Goal: Task Accomplishment & Management: Manage account settings

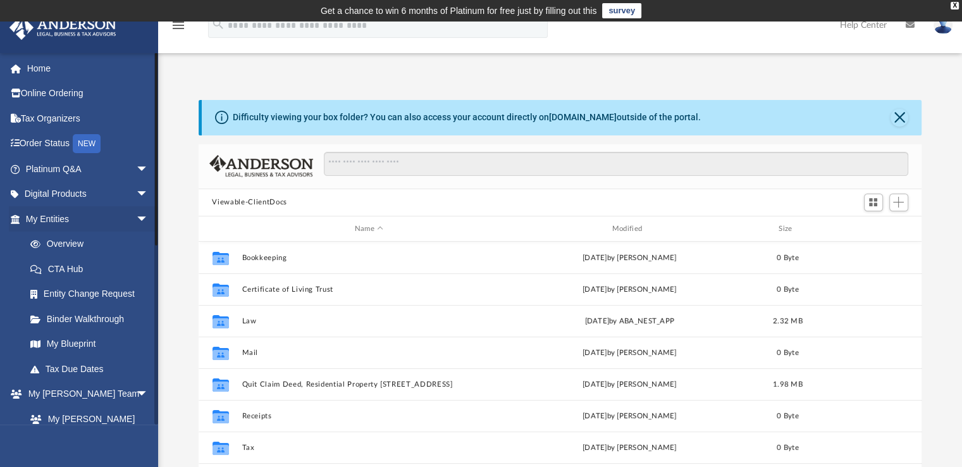
scroll to position [278, 713]
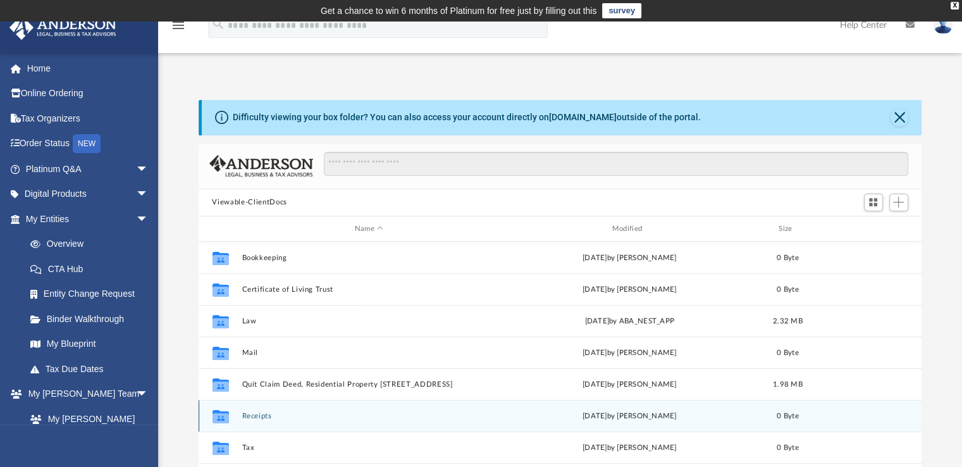
click at [293, 417] on button "Receipts" at bounding box center [369, 416] width 255 height 8
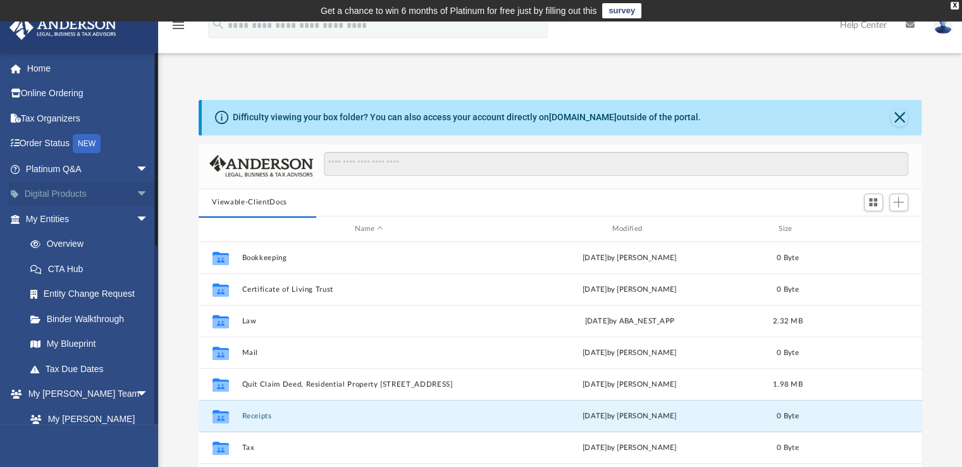
click at [136, 193] on span "arrow_drop_down" at bounding box center [148, 194] width 25 height 26
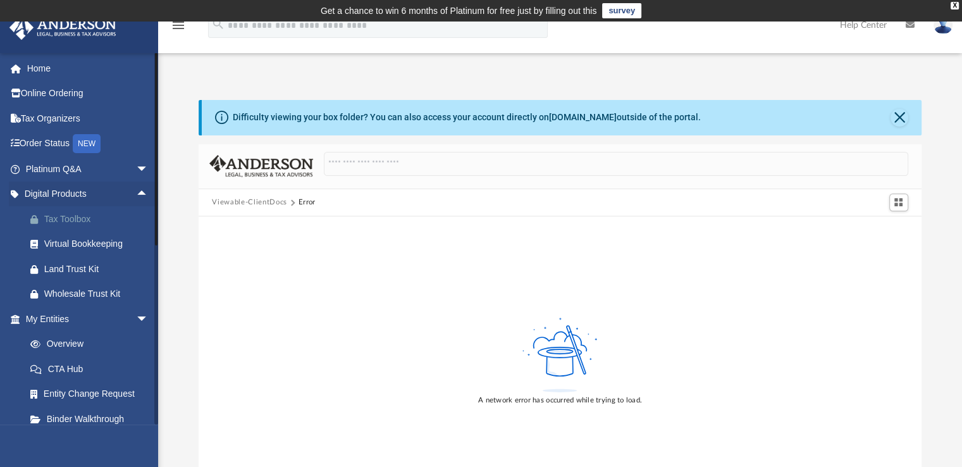
click at [91, 220] on div "Tax Toolbox" at bounding box center [97, 219] width 107 height 16
click at [136, 315] on span "arrow_drop_down" at bounding box center [148, 319] width 25 height 26
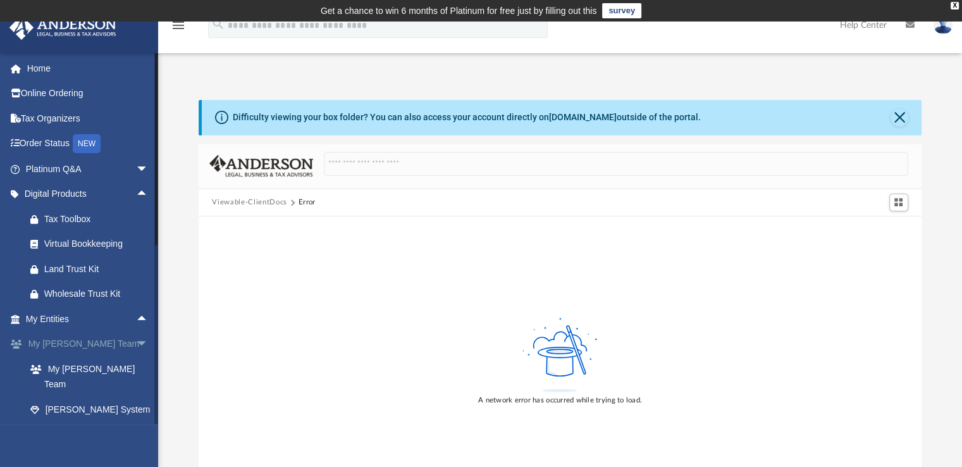
click at [136, 340] on span "arrow_drop_down" at bounding box center [148, 344] width 25 height 26
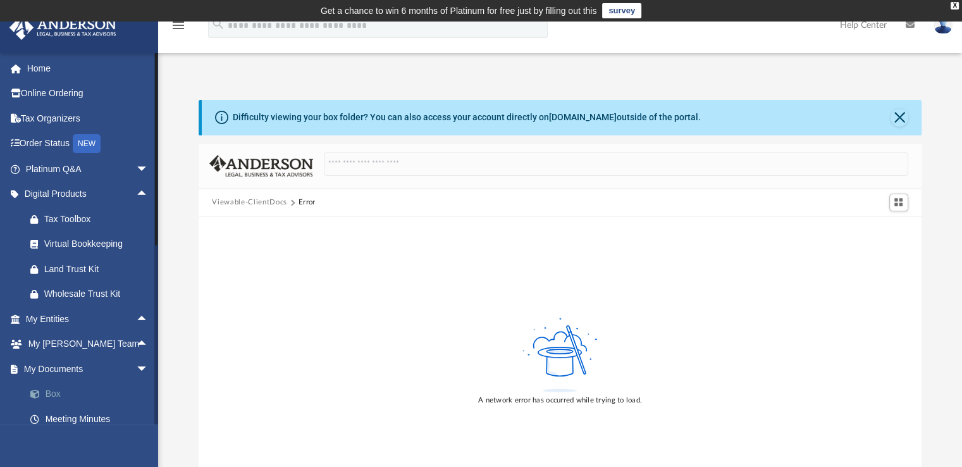
click at [49, 394] on link "Box" at bounding box center [93, 393] width 150 height 25
click at [52, 391] on link "Box" at bounding box center [93, 393] width 150 height 25
click at [245, 200] on button "Viewable-ClientDocs" at bounding box center [249, 202] width 75 height 11
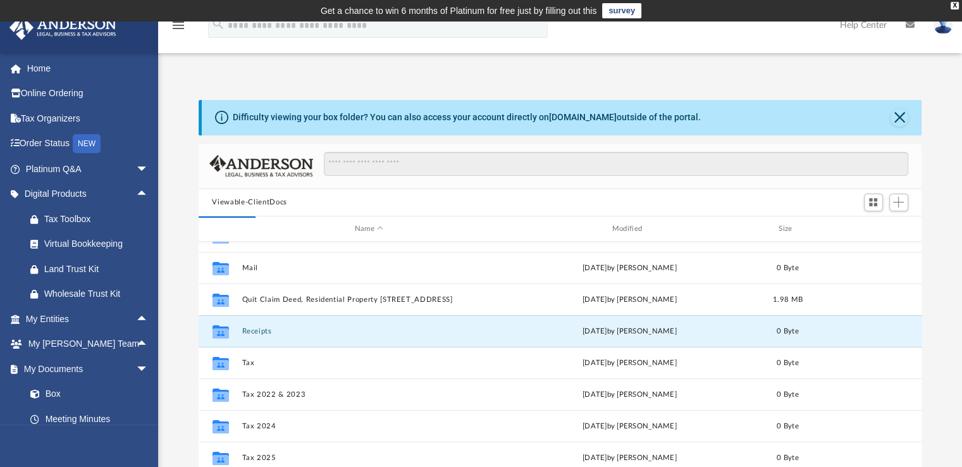
scroll to position [86, 0]
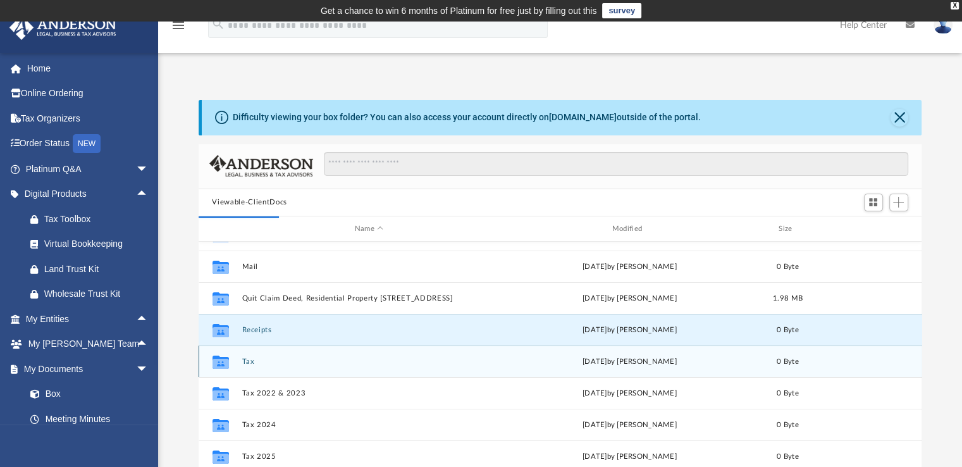
click at [273, 358] on button "Tax" at bounding box center [369, 361] width 255 height 8
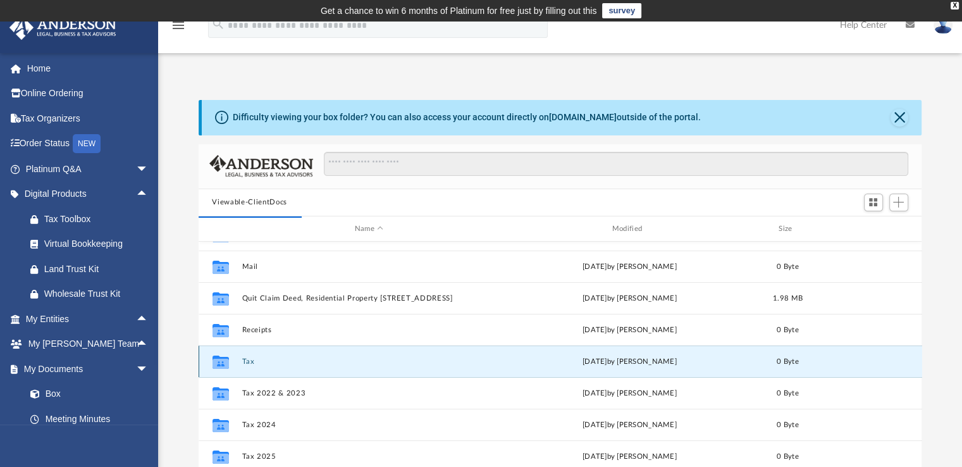
click at [217, 360] on icon "grid" at bounding box center [220, 363] width 16 height 10
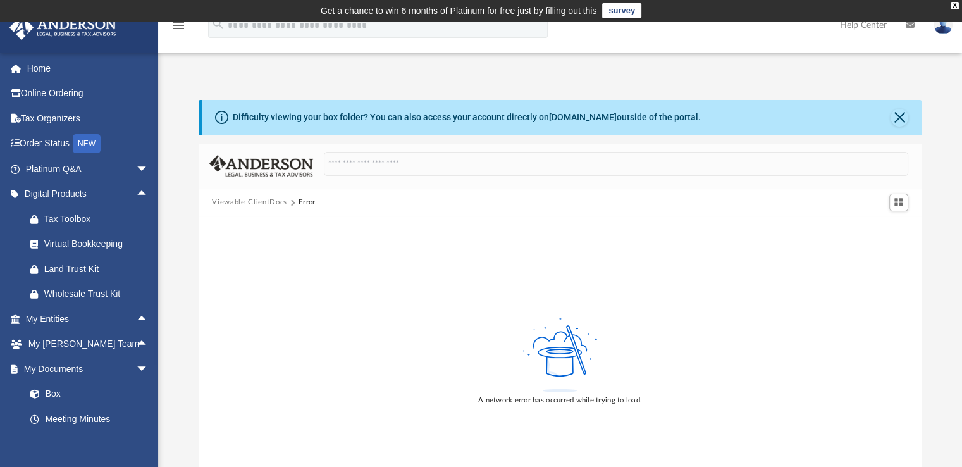
click at [262, 202] on button "Viewable-ClientDocs" at bounding box center [249, 202] width 75 height 11
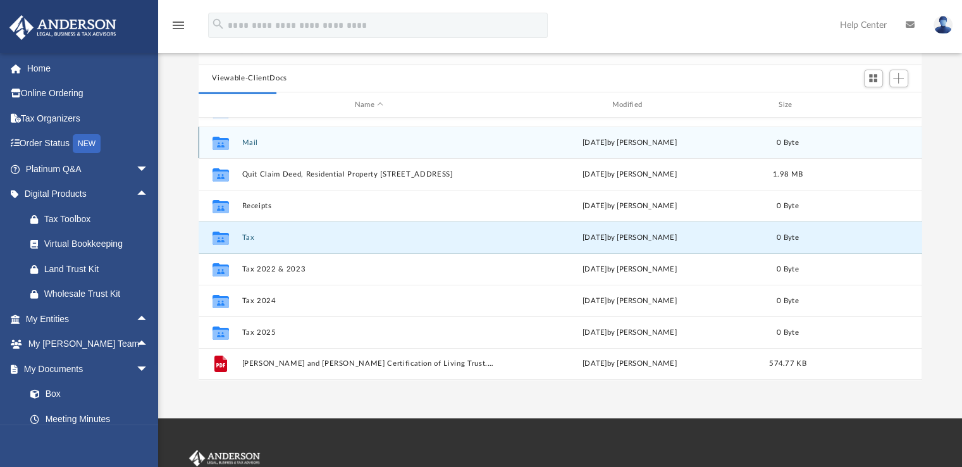
scroll to position [126, 0]
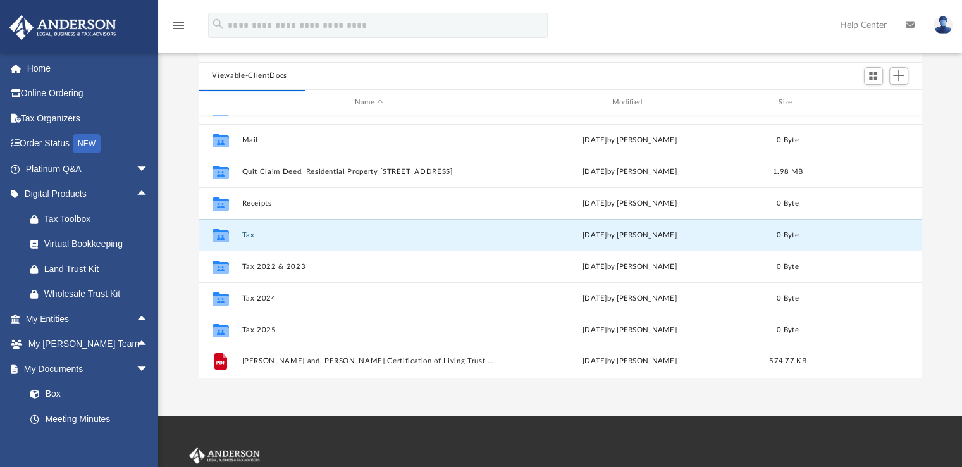
click at [248, 233] on button "Tax" at bounding box center [369, 235] width 255 height 8
click at [223, 236] on g "grid" at bounding box center [220, 235] width 16 height 13
click at [223, 236] on icon "grid" at bounding box center [220, 235] width 16 height 13
click at [658, 241] on div "Collaborated Folder Tax [DATE] by [PERSON_NAME] 0 Byte" at bounding box center [560, 235] width 723 height 32
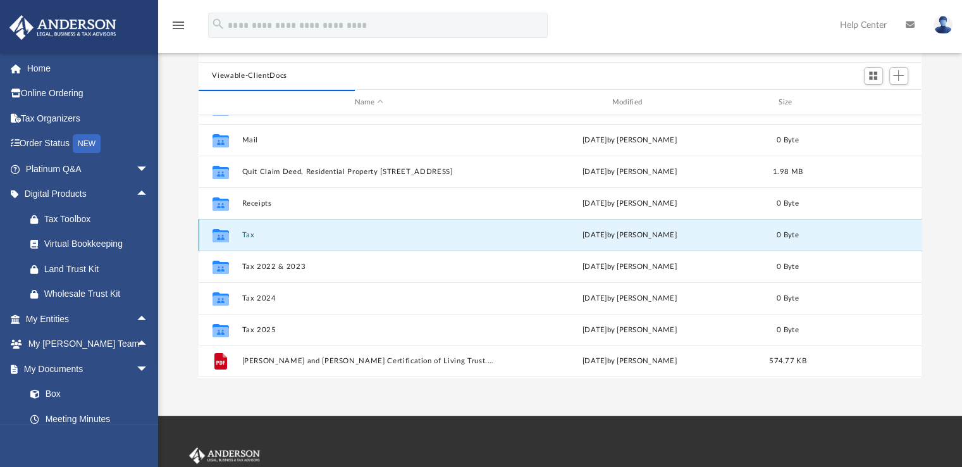
click at [589, 239] on div "[DATE] by [PERSON_NAME]" at bounding box center [629, 235] width 255 height 11
click at [502, 224] on div "Collaborated Folder Tax [DATE] by [PERSON_NAME] 0 Byte" at bounding box center [560, 235] width 723 height 32
click at [501, 223] on div "Collaborated Folder Tax [DATE] by [PERSON_NAME] 0 Byte" at bounding box center [560, 235] width 723 height 32
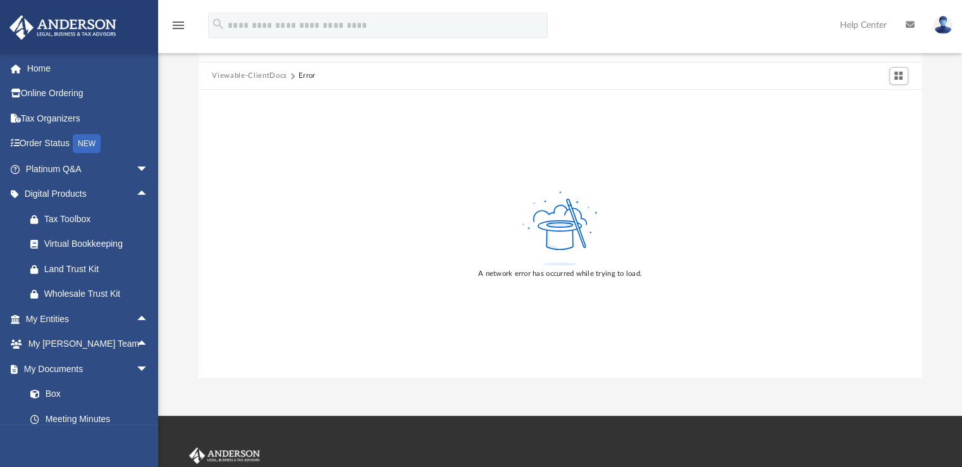
click at [243, 77] on button "Viewable-ClientDocs" at bounding box center [249, 75] width 75 height 11
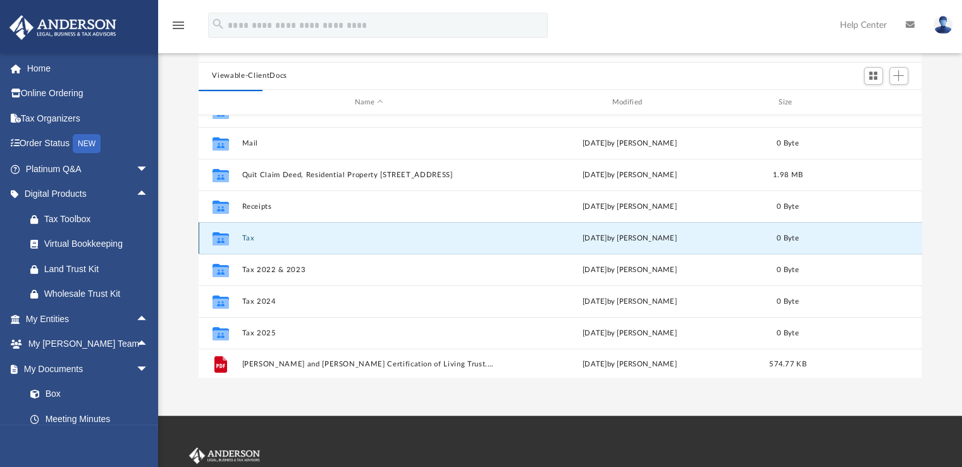
scroll to position [86, 0]
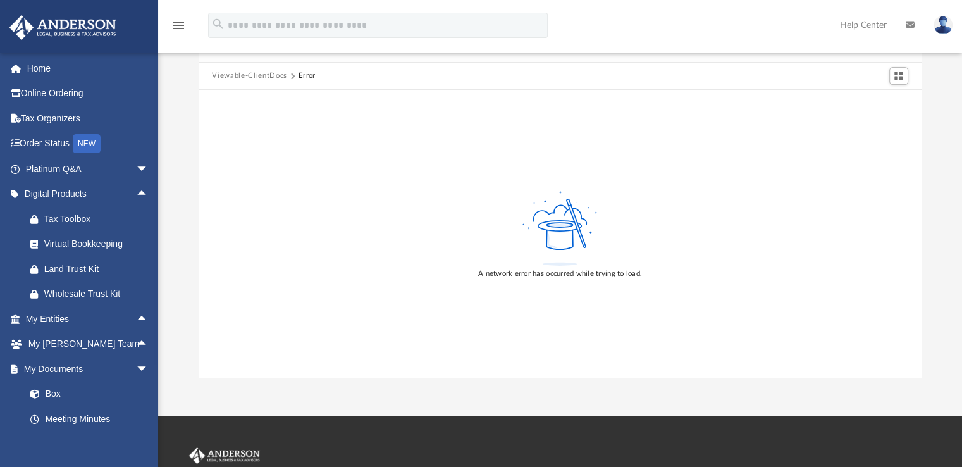
click at [255, 73] on button "Viewable-ClientDocs" at bounding box center [249, 75] width 75 height 11
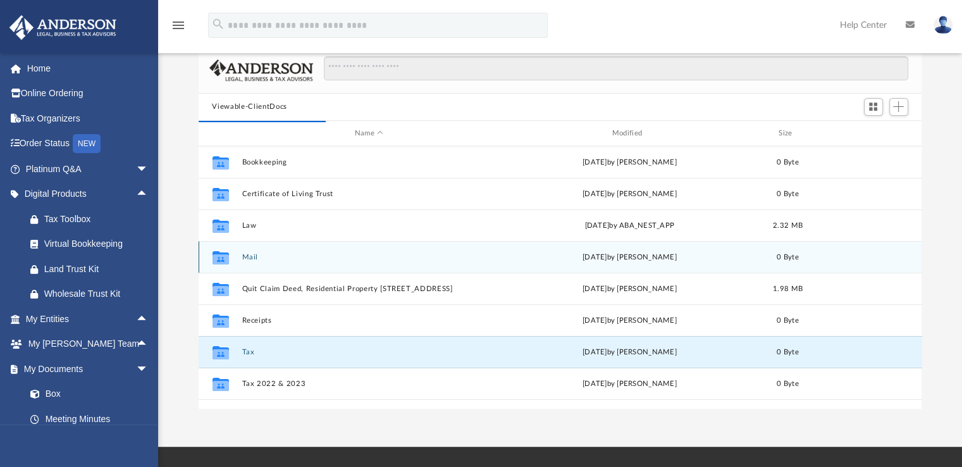
scroll to position [126, 0]
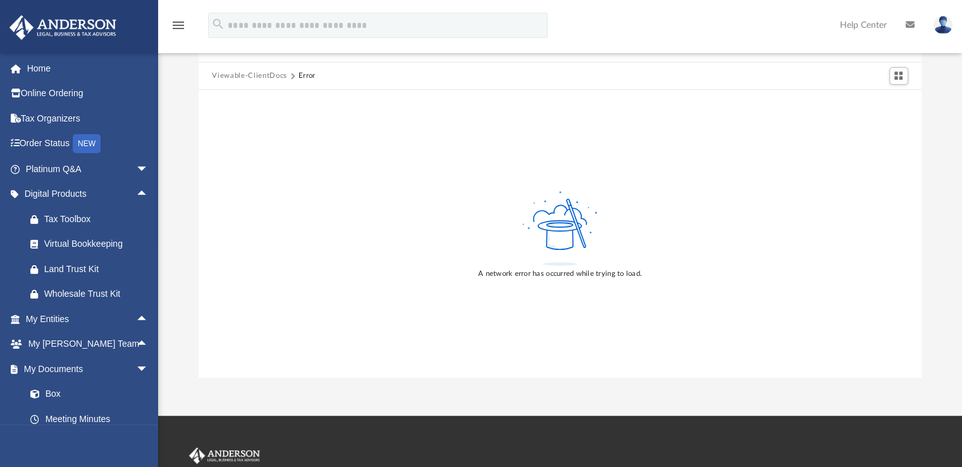
click at [258, 77] on button "Viewable-ClientDocs" at bounding box center [249, 75] width 75 height 11
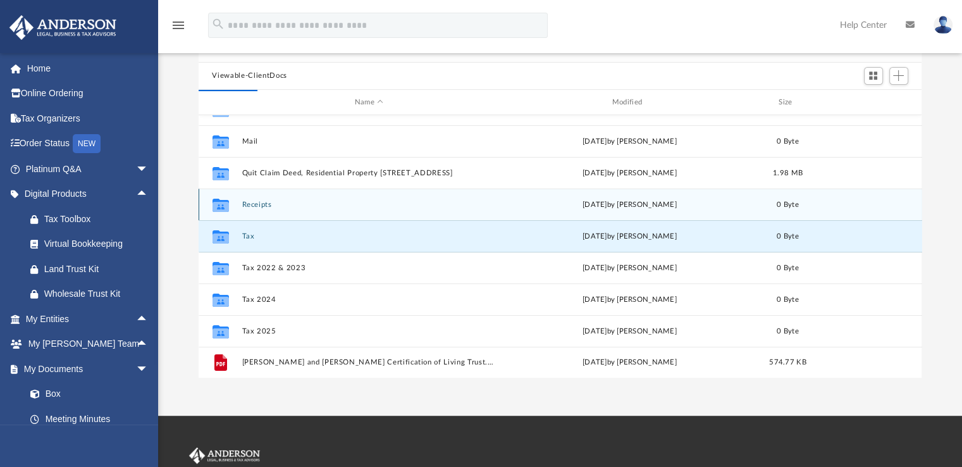
scroll to position [86, 0]
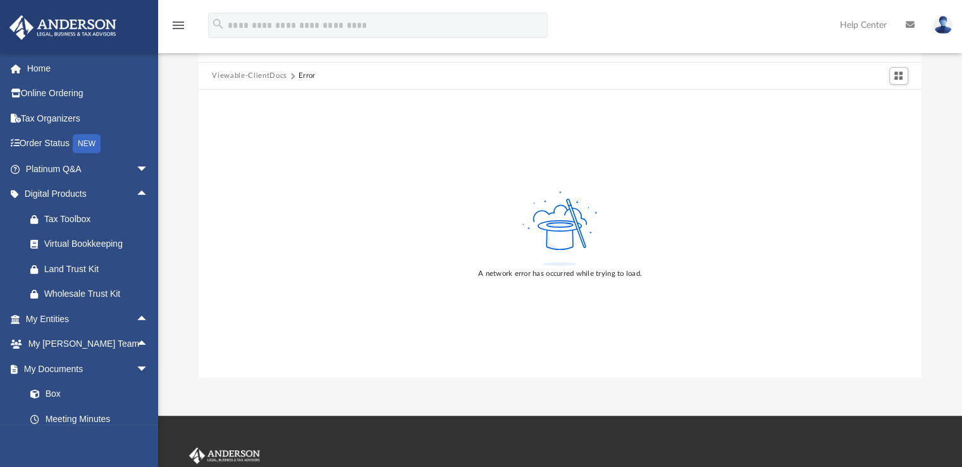
click at [274, 73] on button "Viewable-ClientDocs" at bounding box center [249, 75] width 75 height 11
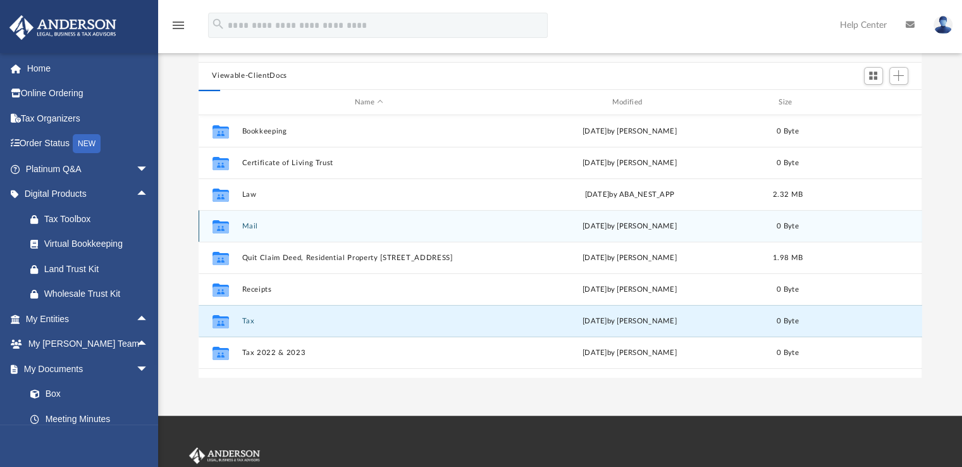
scroll to position [278, 713]
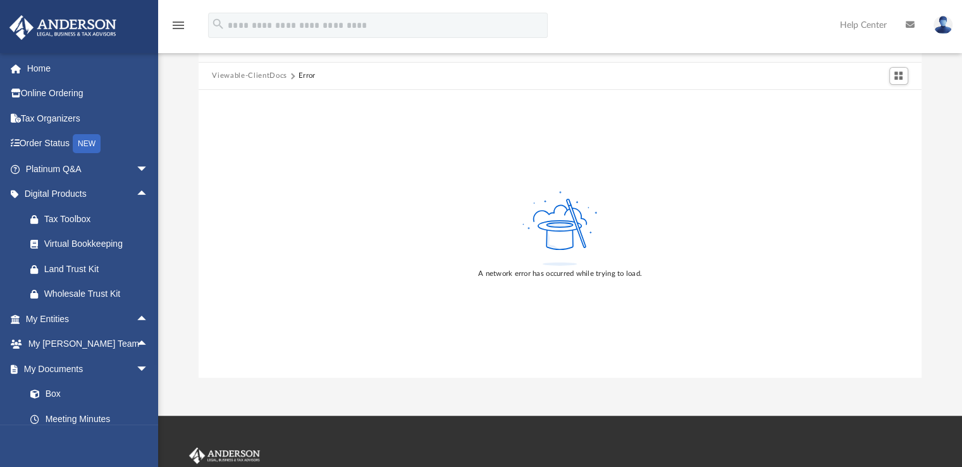
click at [273, 74] on button "Viewable-ClientDocs" at bounding box center [249, 75] width 75 height 11
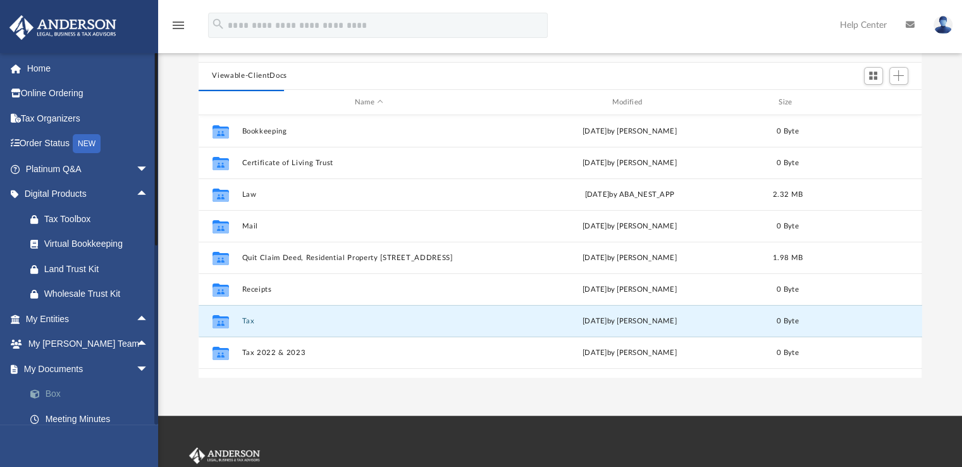
click at [51, 393] on link "Box" at bounding box center [93, 393] width 150 height 25
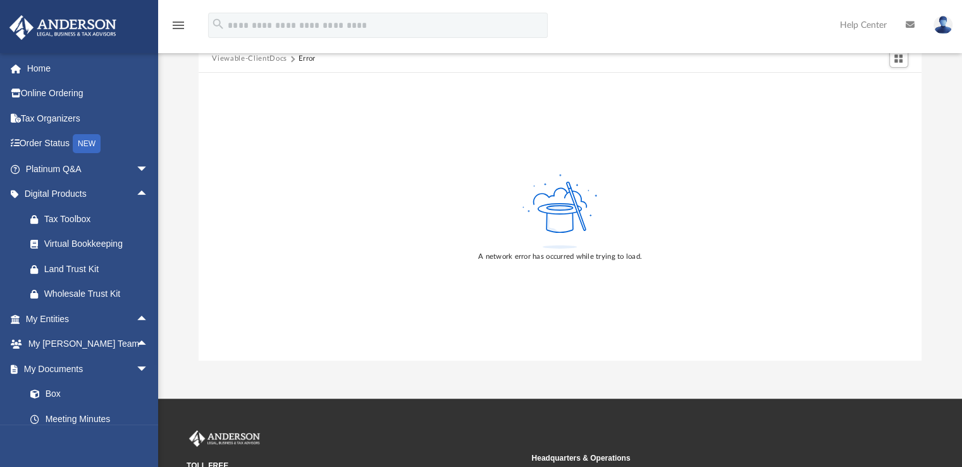
scroll to position [0, 0]
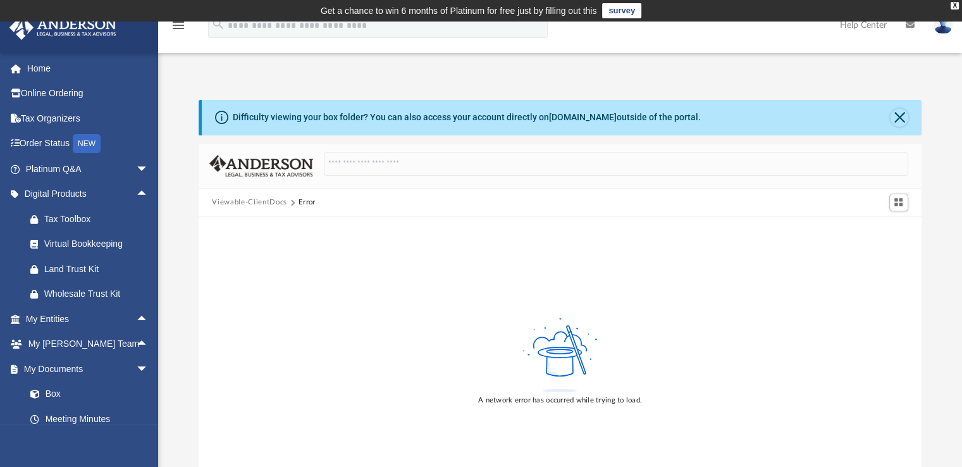
click at [902, 112] on button "Close" at bounding box center [899, 118] width 18 height 18
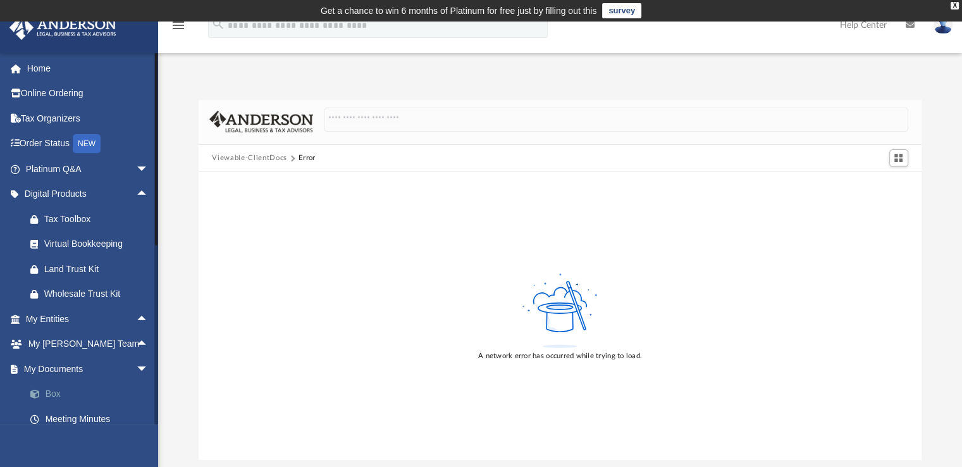
click at [44, 394] on link "Box" at bounding box center [93, 393] width 150 height 25
click at [51, 389] on link "Box" at bounding box center [93, 393] width 150 height 25
click at [250, 155] on button "Viewable-ClientDocs" at bounding box center [249, 157] width 75 height 11
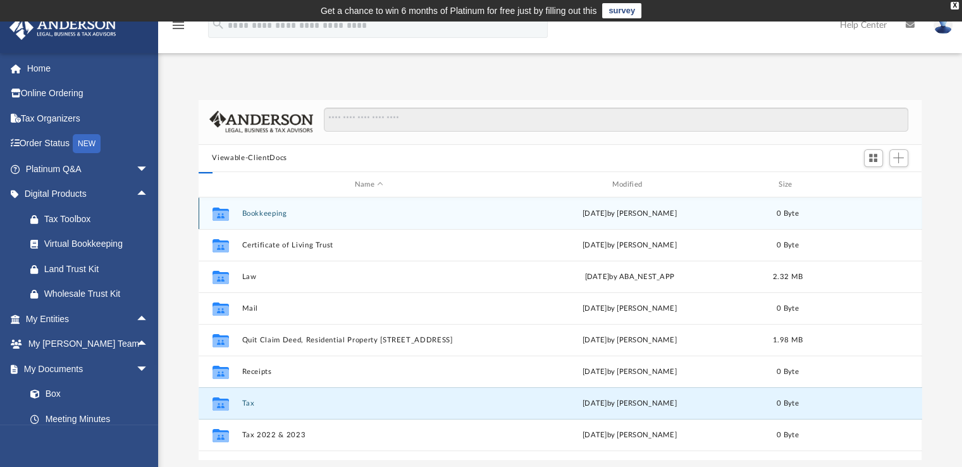
scroll to position [278, 713]
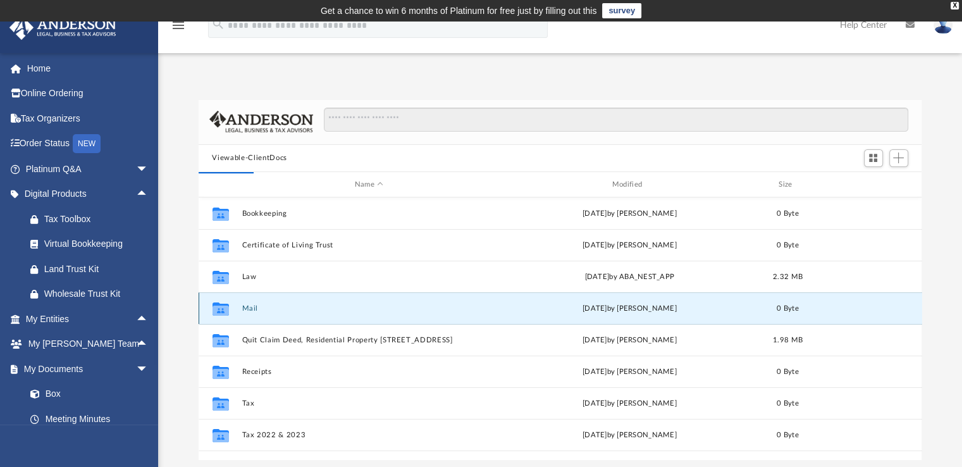
click at [244, 307] on button "Mail" at bounding box center [369, 308] width 255 height 8
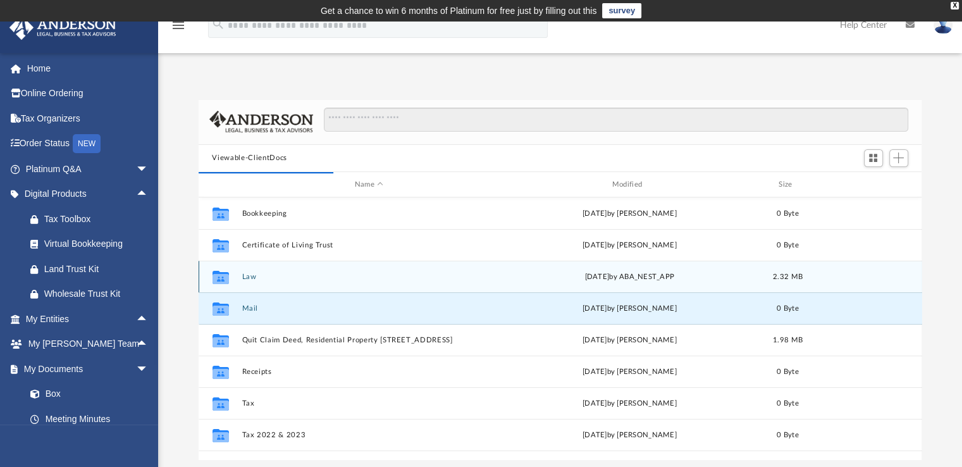
click at [248, 276] on button "Law" at bounding box center [369, 276] width 255 height 8
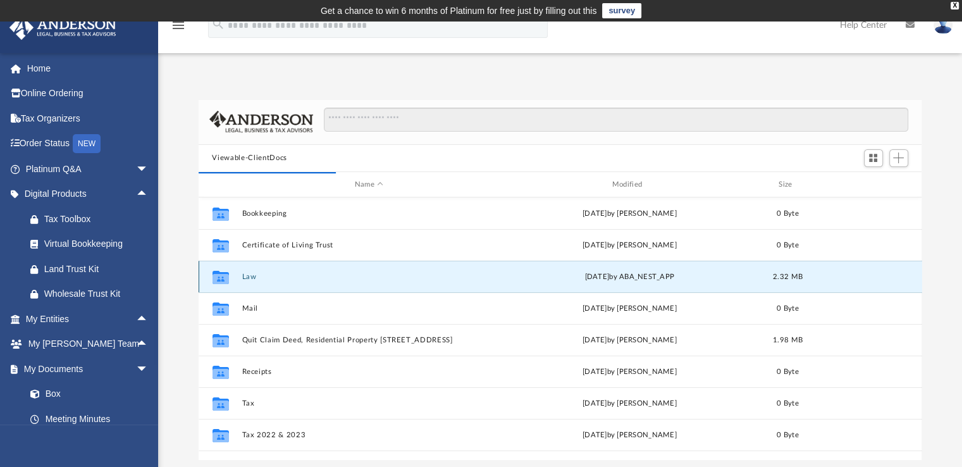
click at [248, 276] on button "Law" at bounding box center [369, 276] width 255 height 8
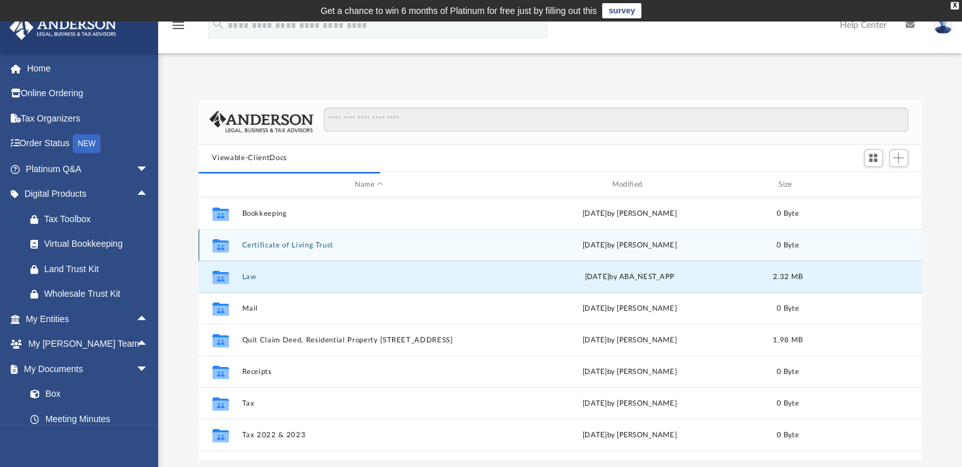
click at [267, 243] on button "Certificate of Living Trust" at bounding box center [369, 245] width 255 height 8
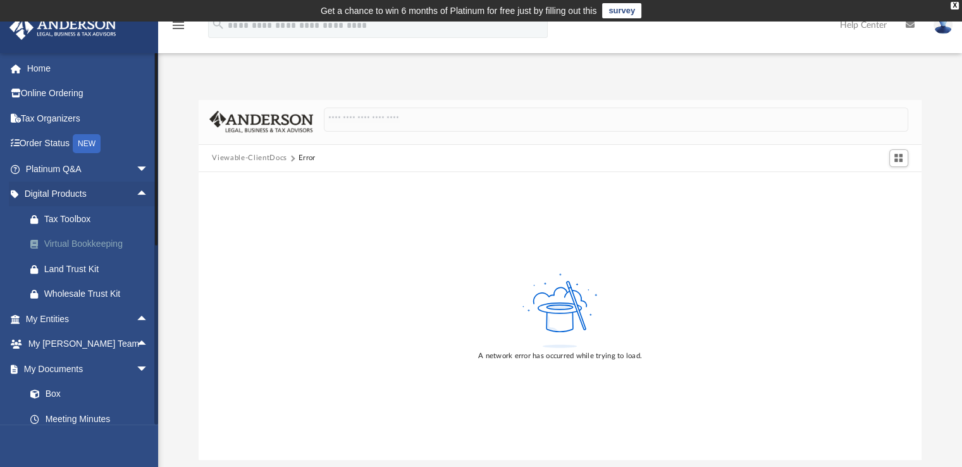
click at [63, 242] on div "Virtual Bookkeeping" at bounding box center [97, 244] width 107 height 16
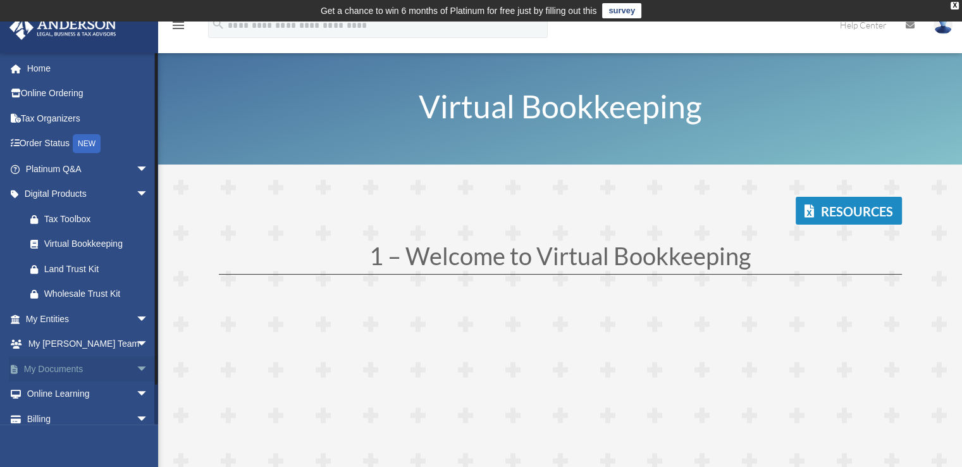
click at [69, 367] on link "My Documents arrow_drop_down" at bounding box center [88, 368] width 159 height 25
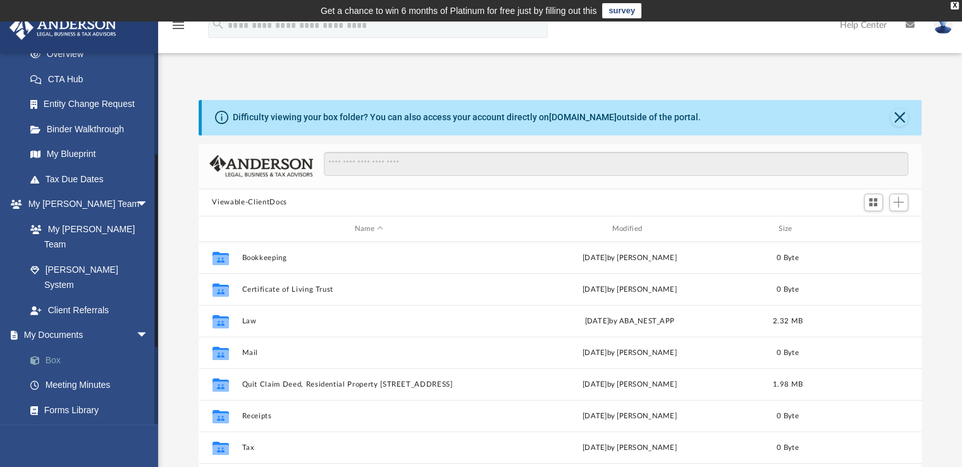
scroll to position [278, 713]
click at [46, 347] on link "Box" at bounding box center [93, 359] width 150 height 25
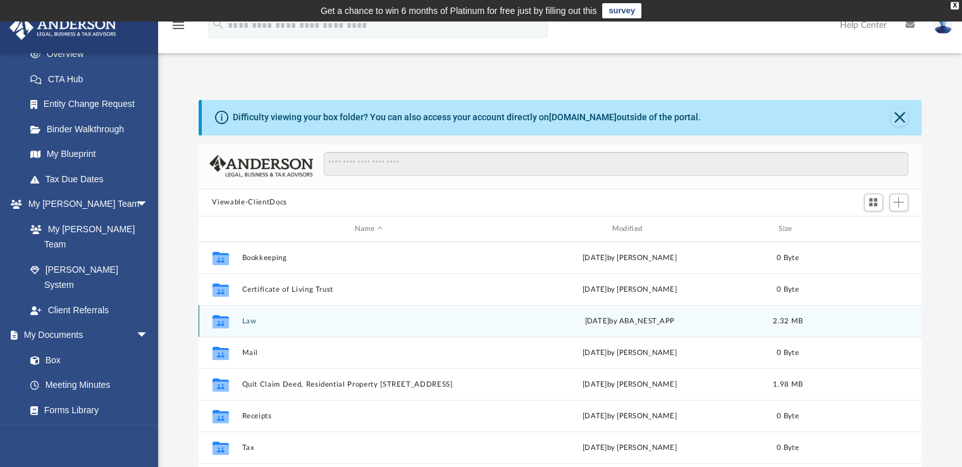
scroll to position [63, 0]
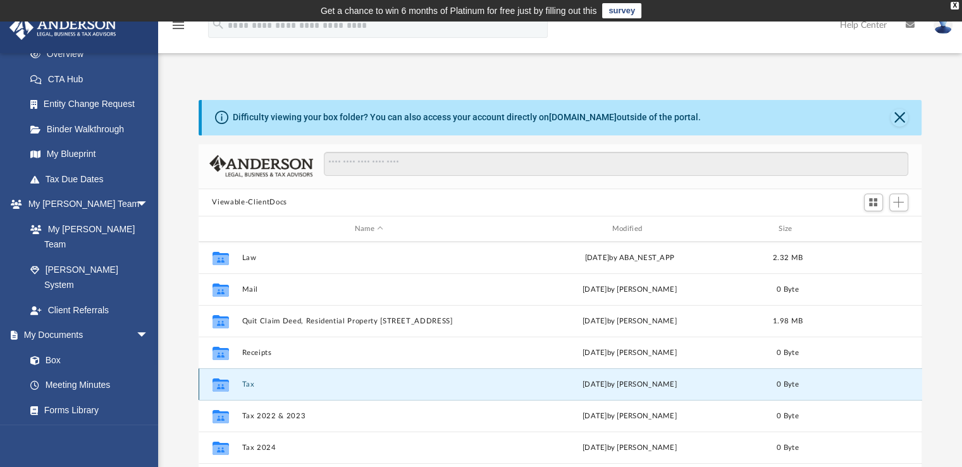
click at [291, 382] on button "Tax" at bounding box center [369, 384] width 255 height 8
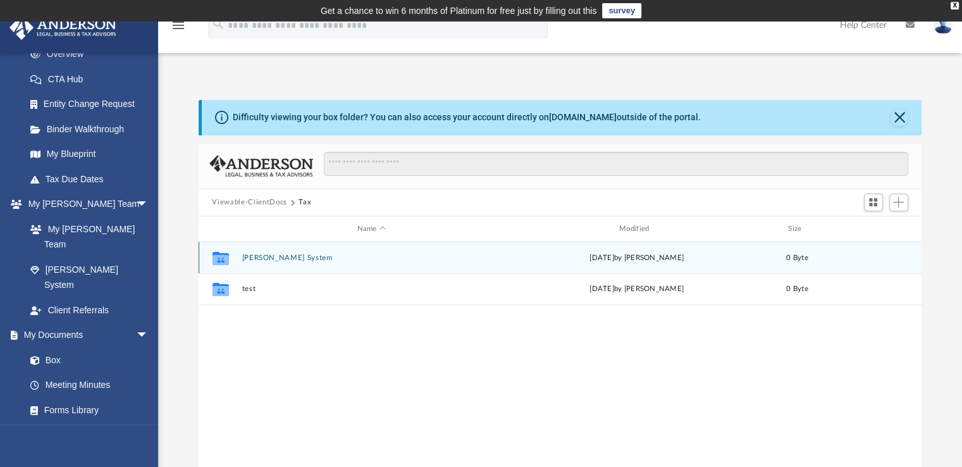
click at [298, 255] on button "[PERSON_NAME] System" at bounding box center [371, 258] width 259 height 8
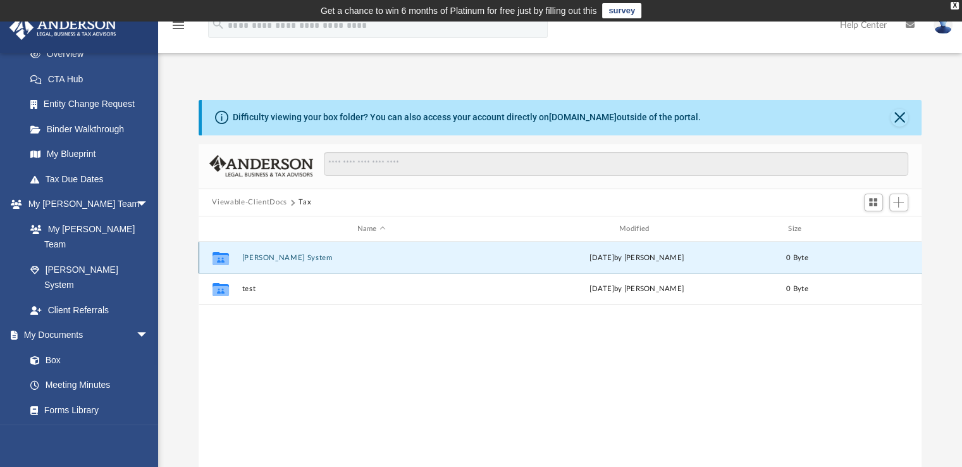
click at [298, 255] on button "[PERSON_NAME] System" at bounding box center [371, 258] width 259 height 8
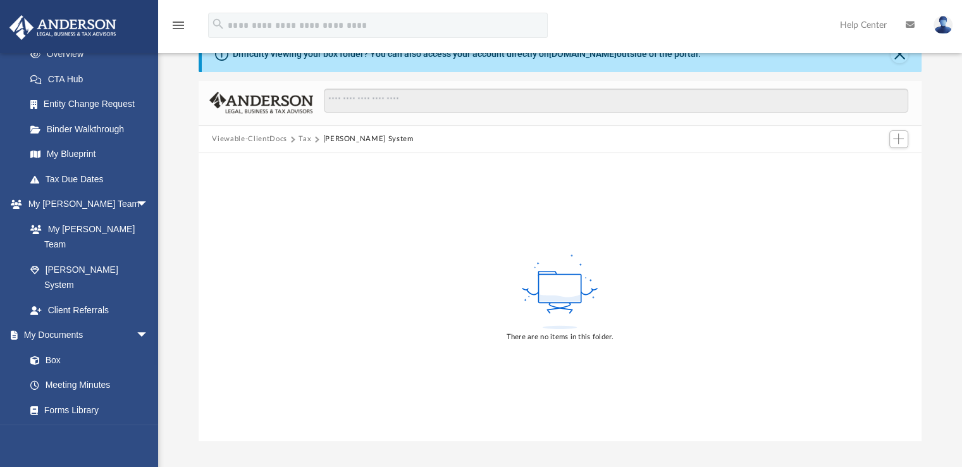
scroll to position [63, 0]
click at [898, 137] on span "Add" at bounding box center [898, 138] width 11 height 11
click at [866, 162] on li "Upload" at bounding box center [880, 163] width 40 height 13
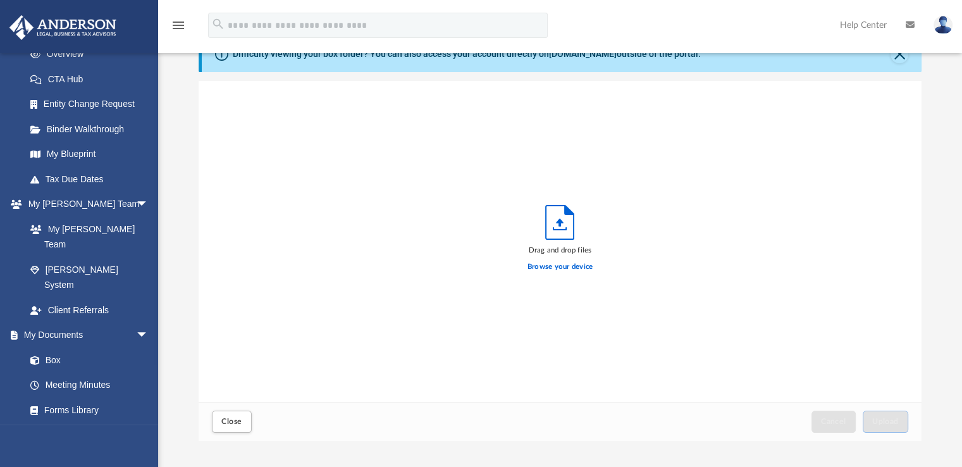
scroll to position [311, 713]
click at [558, 269] on label "Browse your device" at bounding box center [560, 266] width 66 height 11
click at [0, 0] on input "Browse your device" at bounding box center [0, 0] width 0 height 0
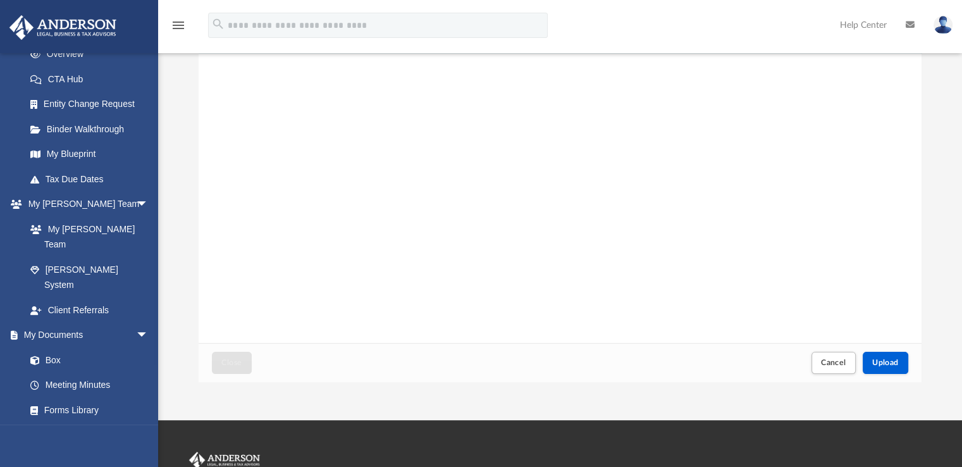
scroll to position [190, 0]
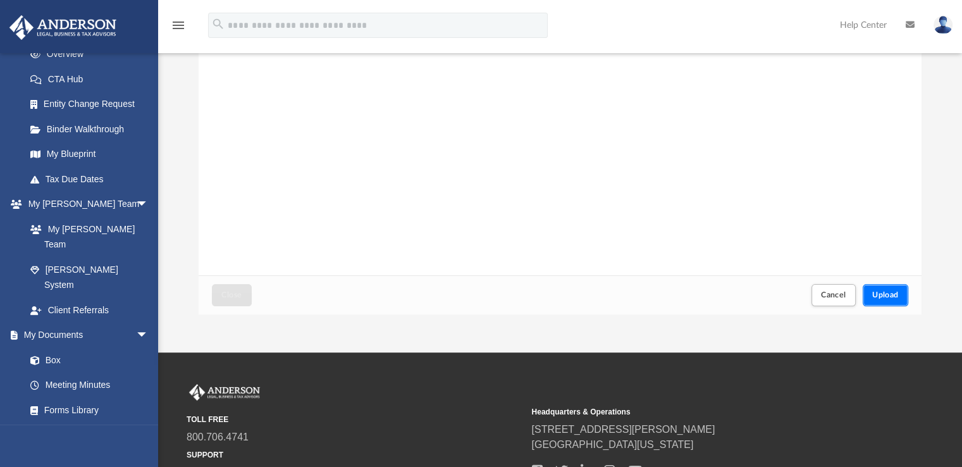
click at [874, 294] on span "Upload" at bounding box center [885, 295] width 27 height 8
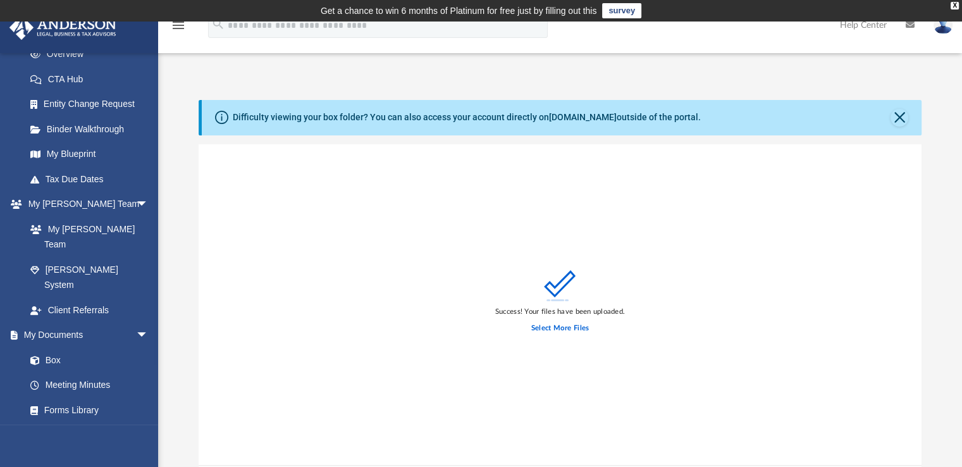
scroll to position [126, 0]
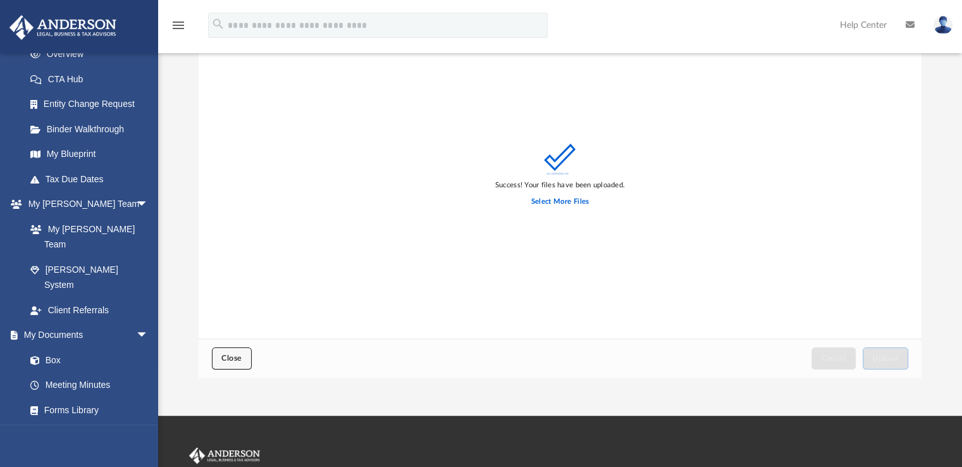
click at [239, 355] on span "Close" at bounding box center [231, 358] width 20 height 8
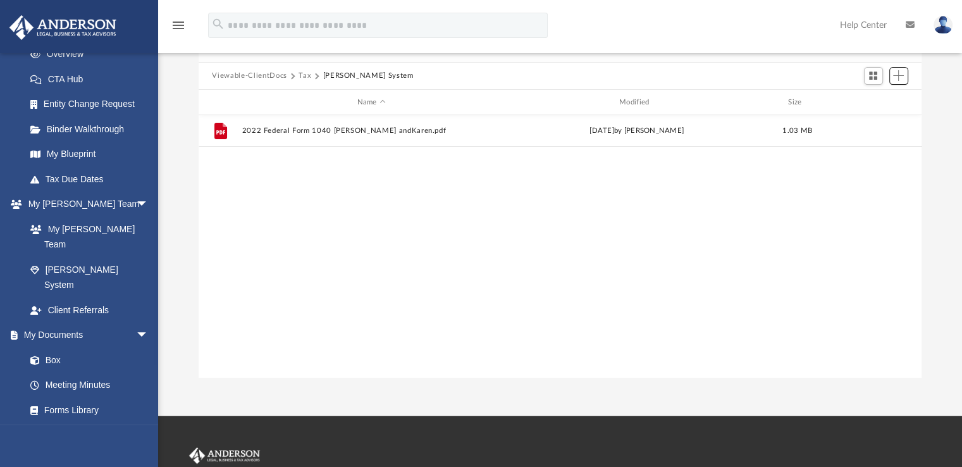
scroll to position [278, 713]
click at [896, 75] on span "Add" at bounding box center [898, 75] width 11 height 11
click at [878, 101] on li "Upload" at bounding box center [880, 100] width 40 height 13
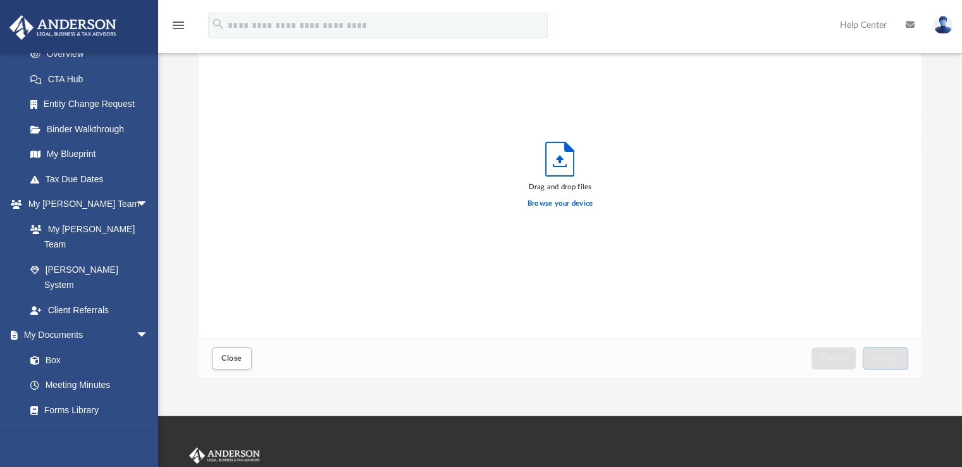
scroll to position [311, 713]
click at [556, 203] on label "Browse your device" at bounding box center [560, 203] width 66 height 11
click at [0, 0] on input "Browse your device" at bounding box center [0, 0] width 0 height 0
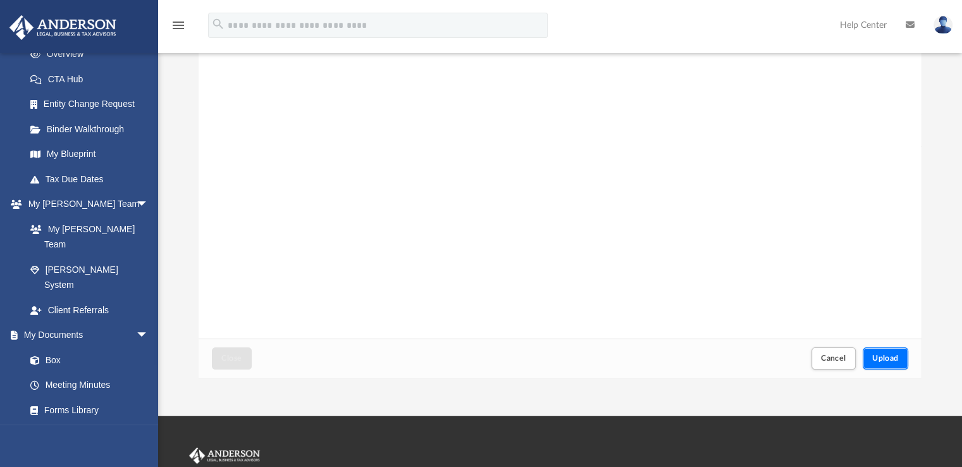
click at [888, 353] on button "Upload" at bounding box center [885, 358] width 46 height 22
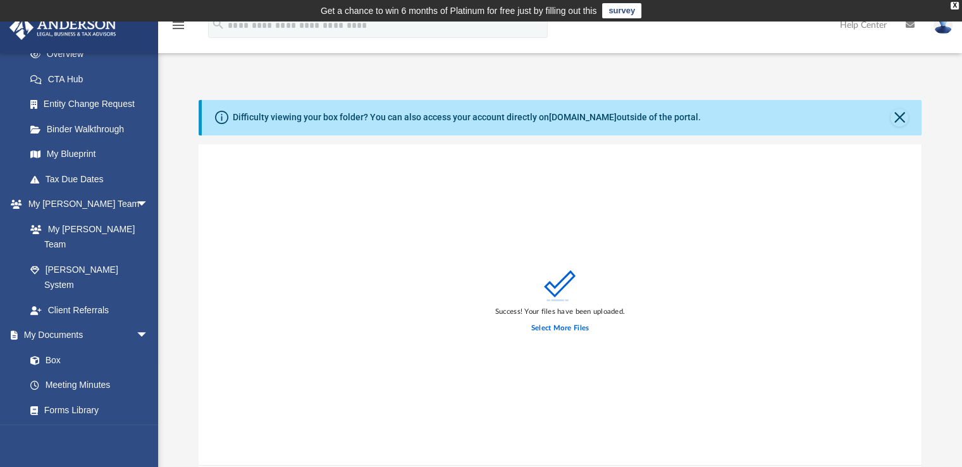
scroll to position [126, 0]
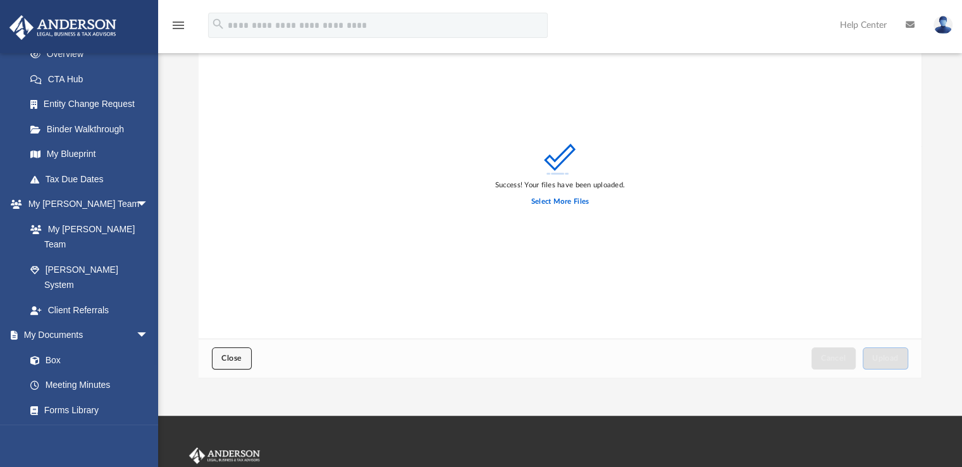
click at [215, 359] on button "Close" at bounding box center [231, 358] width 39 height 22
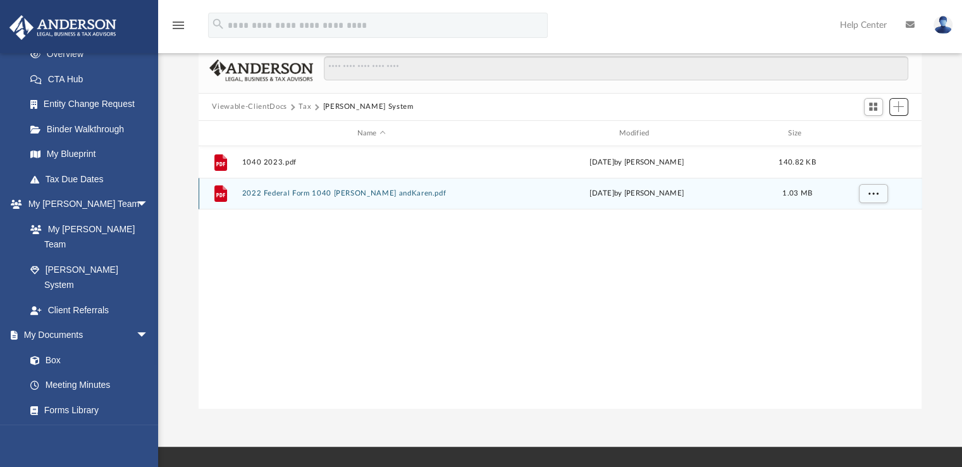
scroll to position [0, 0]
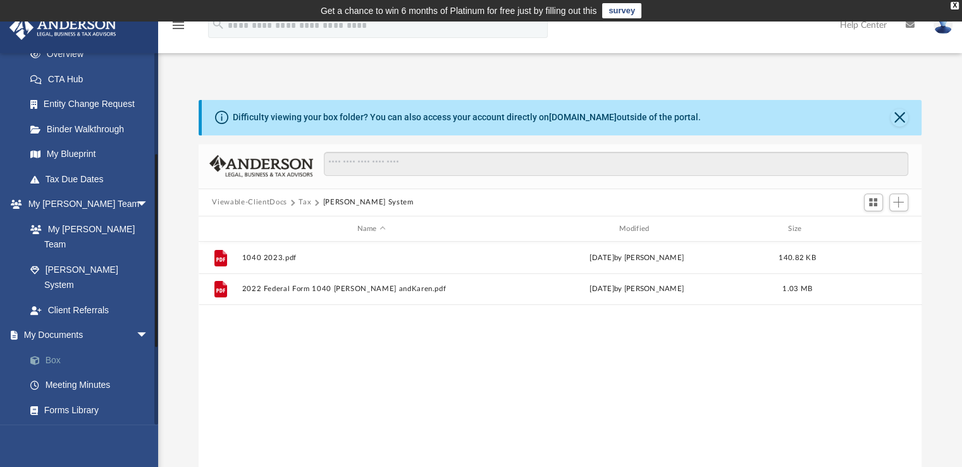
click at [53, 347] on link "Box" at bounding box center [93, 359] width 150 height 25
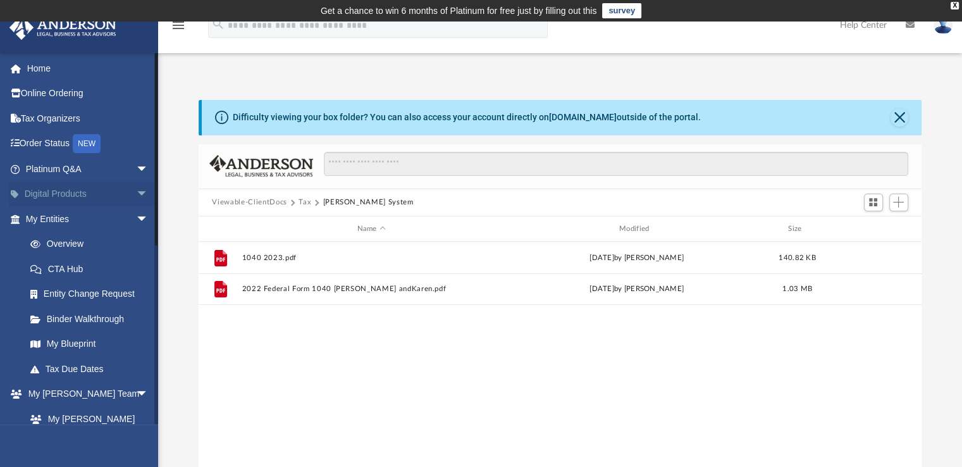
click at [136, 192] on span "arrow_drop_down" at bounding box center [148, 194] width 25 height 26
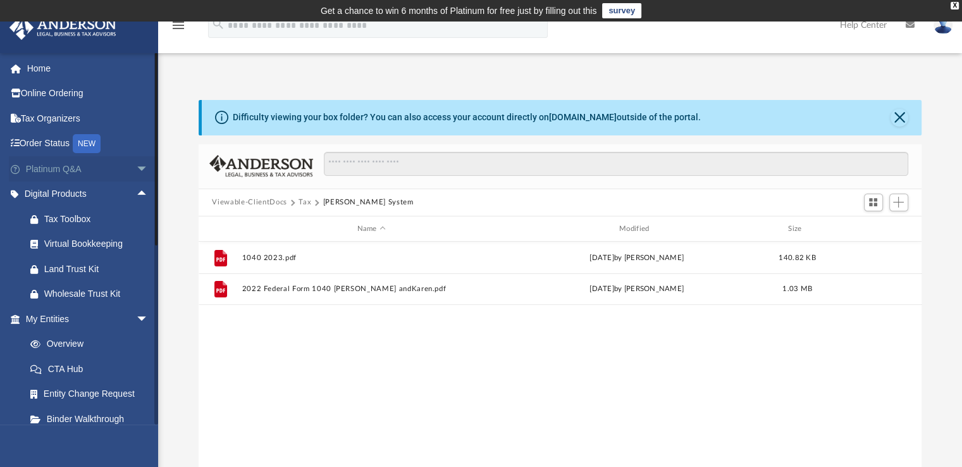
click at [136, 168] on span "arrow_drop_down" at bounding box center [148, 169] width 25 height 26
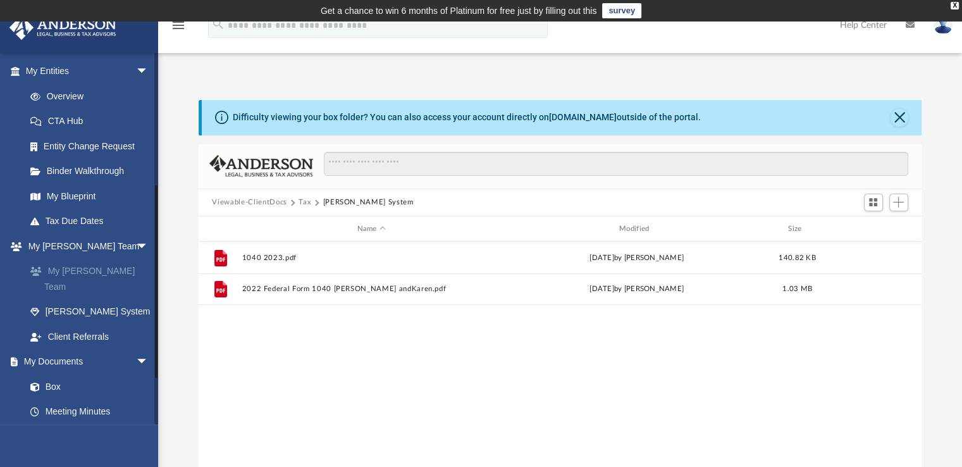
scroll to position [569, 0]
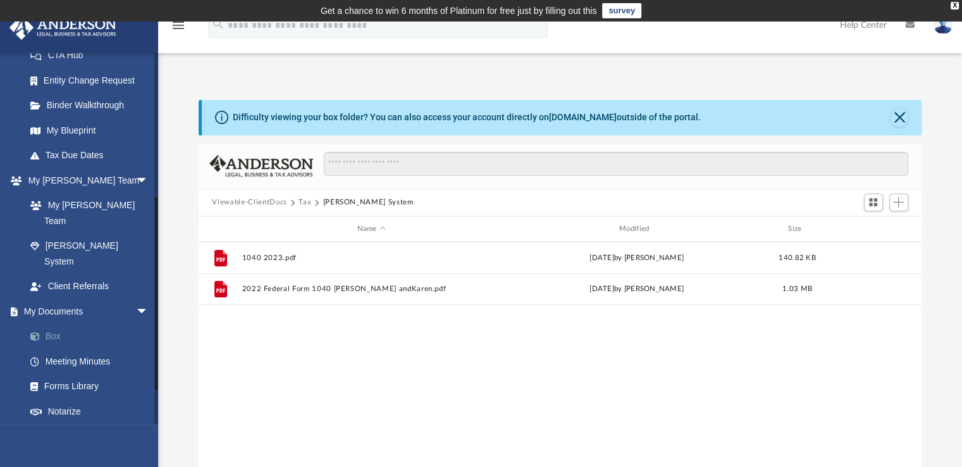
click at [44, 324] on link "Box" at bounding box center [93, 336] width 150 height 25
click at [49, 324] on link "Box" at bounding box center [93, 336] width 150 height 25
click at [54, 298] on link "My Documents arrow_drop_down" at bounding box center [88, 310] width 159 height 25
click at [52, 324] on link "Box" at bounding box center [93, 336] width 150 height 25
click at [262, 200] on button "Viewable-ClientDocs" at bounding box center [249, 202] width 75 height 11
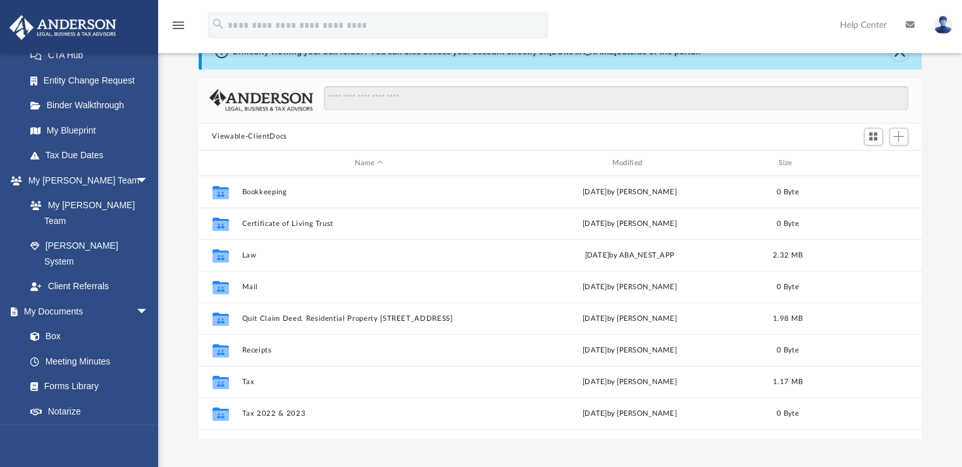
scroll to position [63, 0]
